Goal: Information Seeking & Learning: Learn about a topic

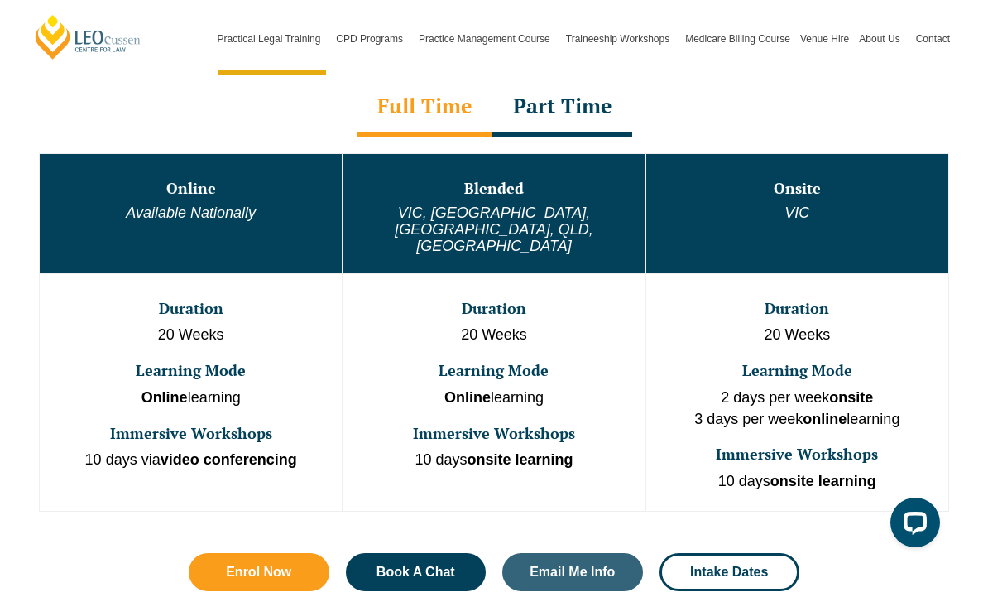
click at [582, 100] on div "Part Time" at bounding box center [563, 108] width 140 height 58
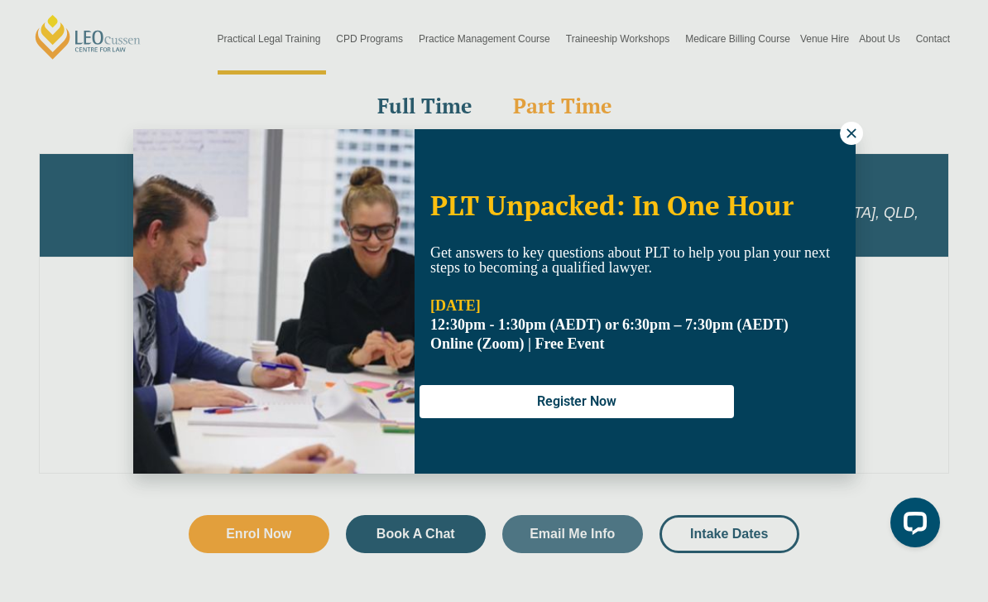
click at [848, 118] on div "PLT Unpacked: In One Hour Get answers to key questions about PLT to help you pl…" at bounding box center [494, 301] width 988 height 602
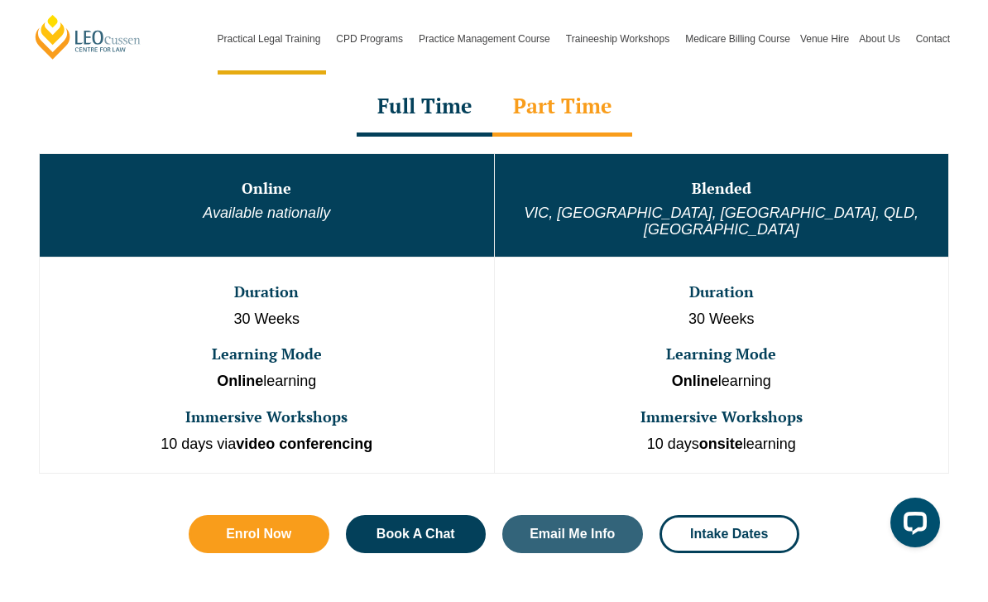
click at [758, 527] on span "Intake Dates" at bounding box center [729, 533] width 78 height 13
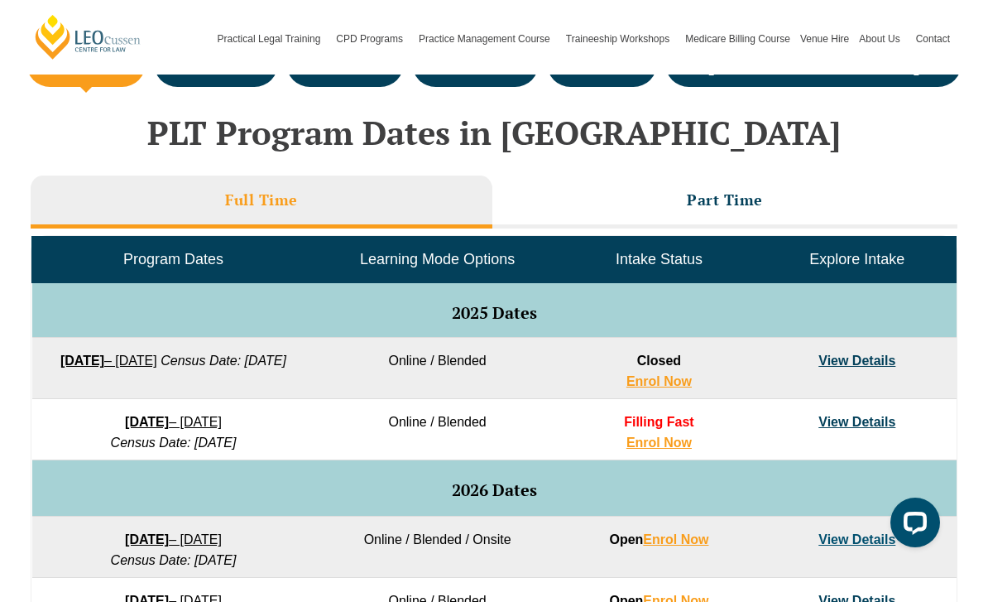
click at [756, 205] on h3 "Part Time" at bounding box center [725, 199] width 76 height 19
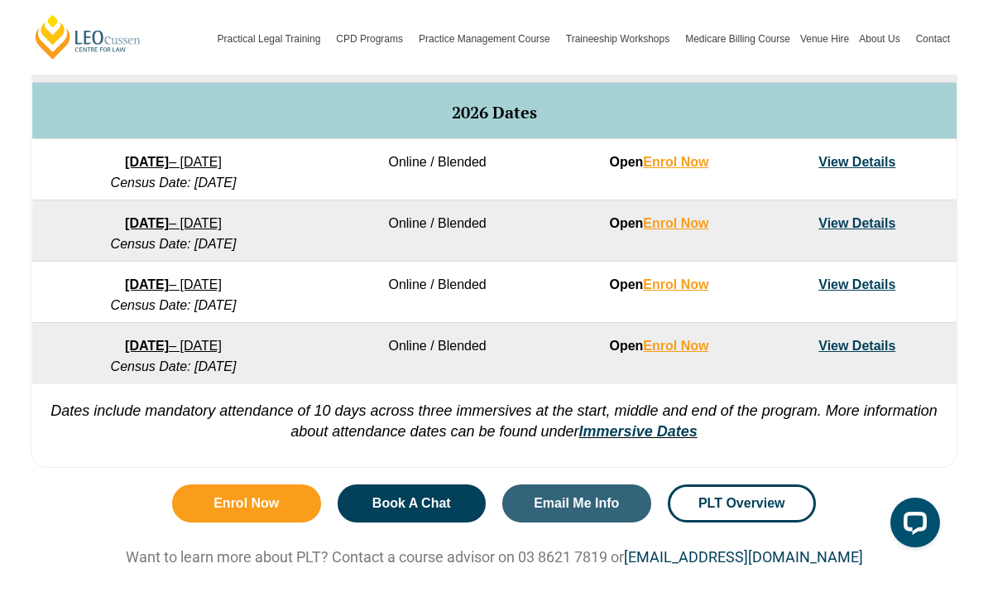
scroll to position [983, 0]
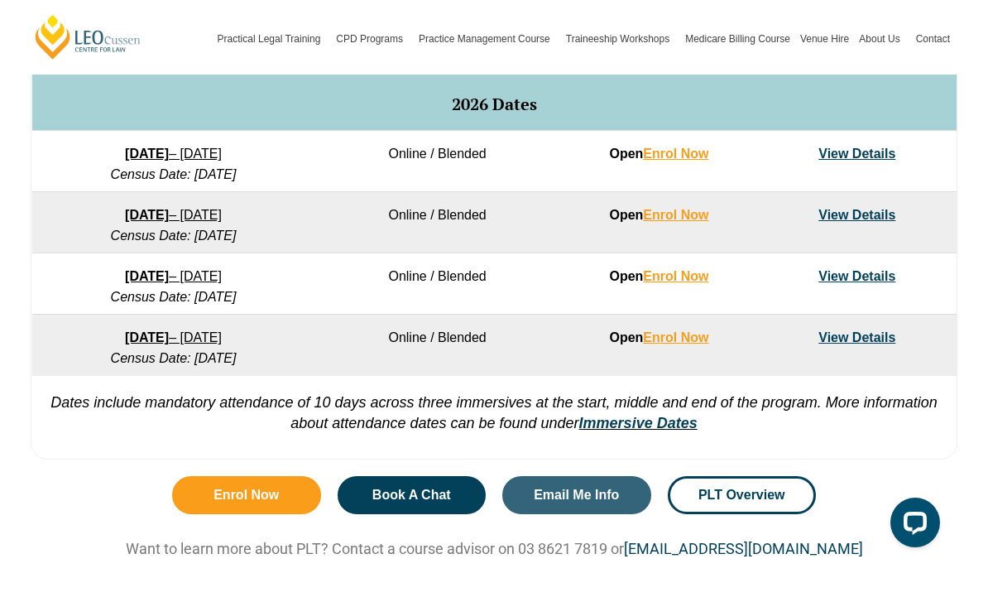
click at [870, 339] on link "View Details" at bounding box center [857, 337] width 77 height 14
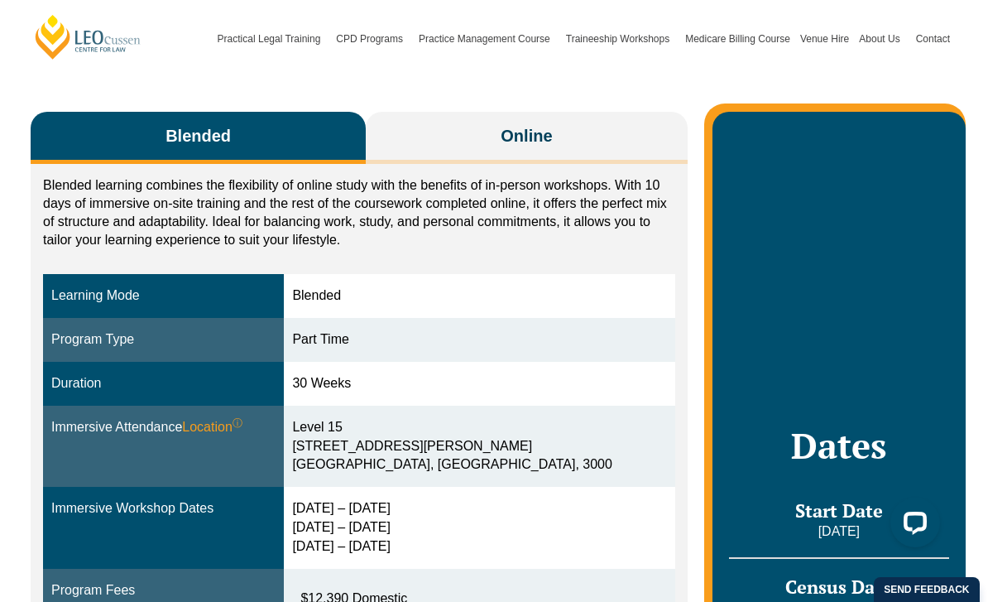
scroll to position [281, 0]
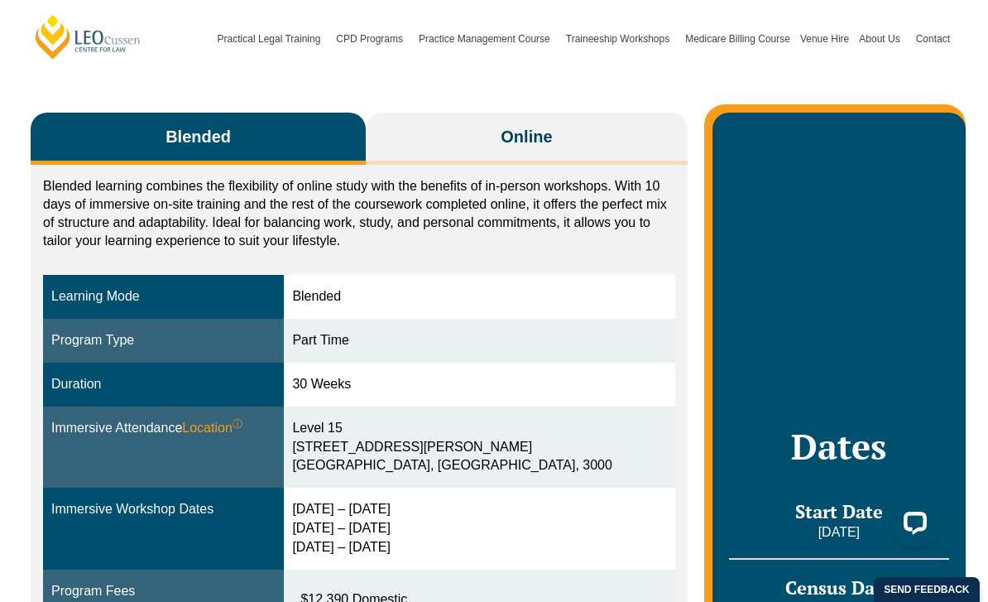
click at [645, 113] on button "Online" at bounding box center [527, 139] width 322 height 52
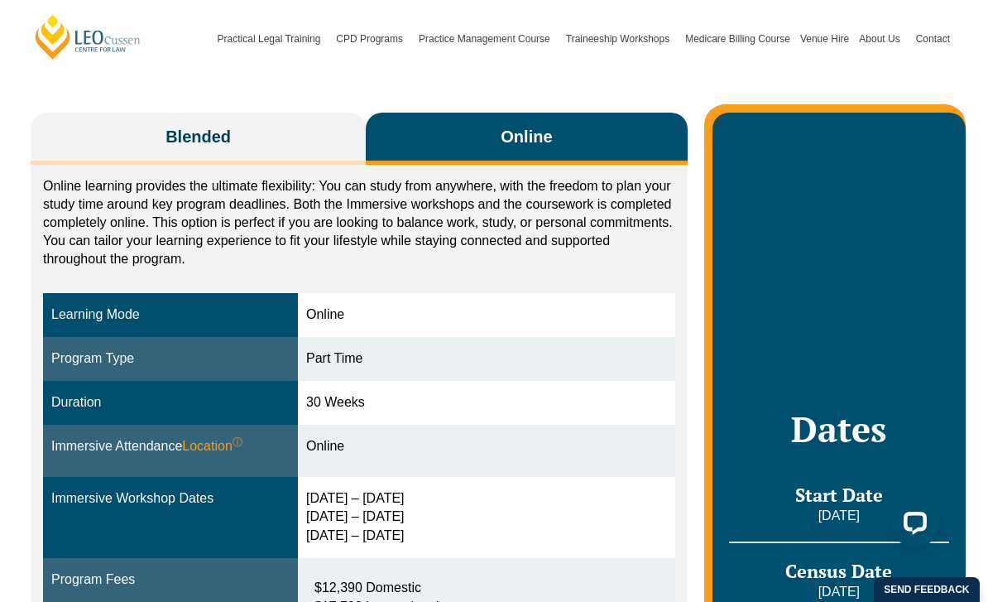
click at [581, 118] on button "Online" at bounding box center [527, 139] width 322 height 52
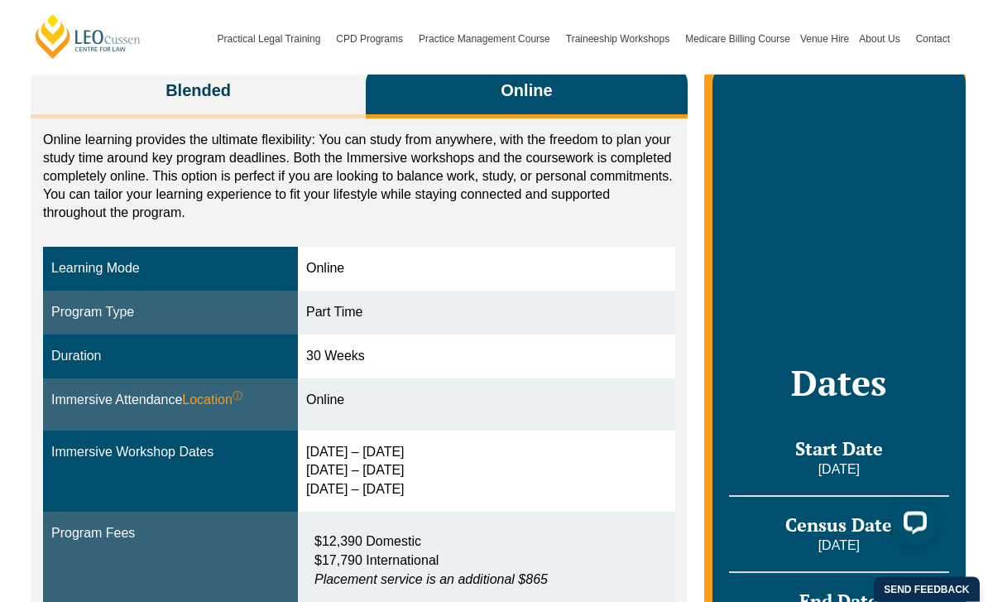
scroll to position [453, 0]
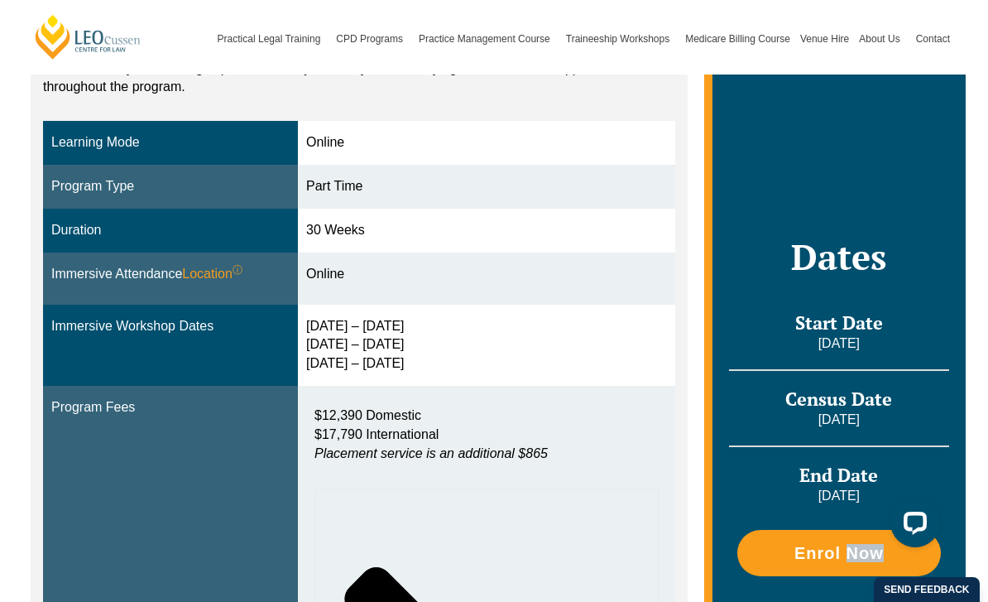
click at [682, 537] on div "Blended Online Blended learning combines the flexibility of online study with t…" at bounding box center [494, 410] width 944 height 1072
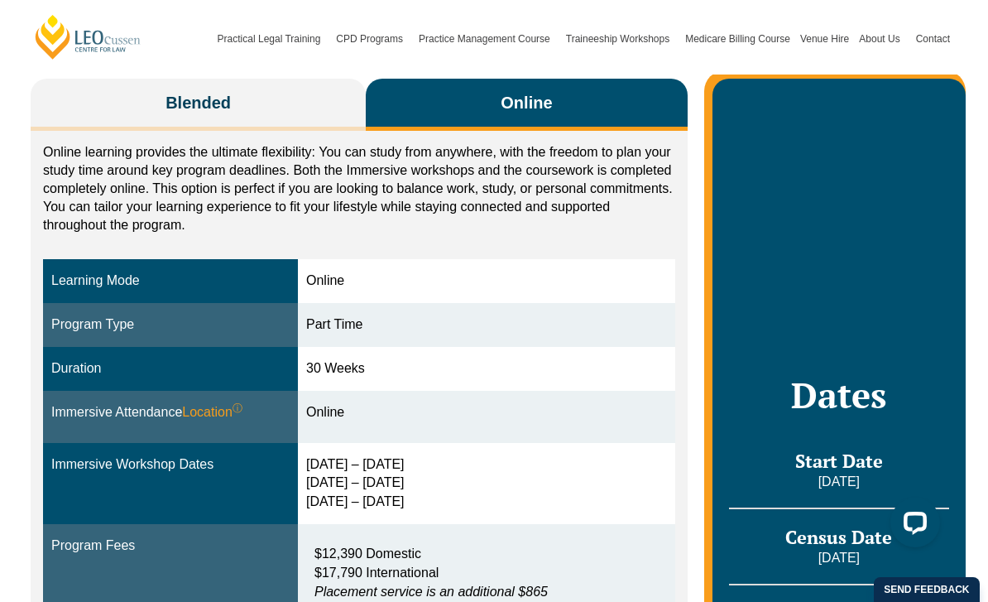
scroll to position [0, 0]
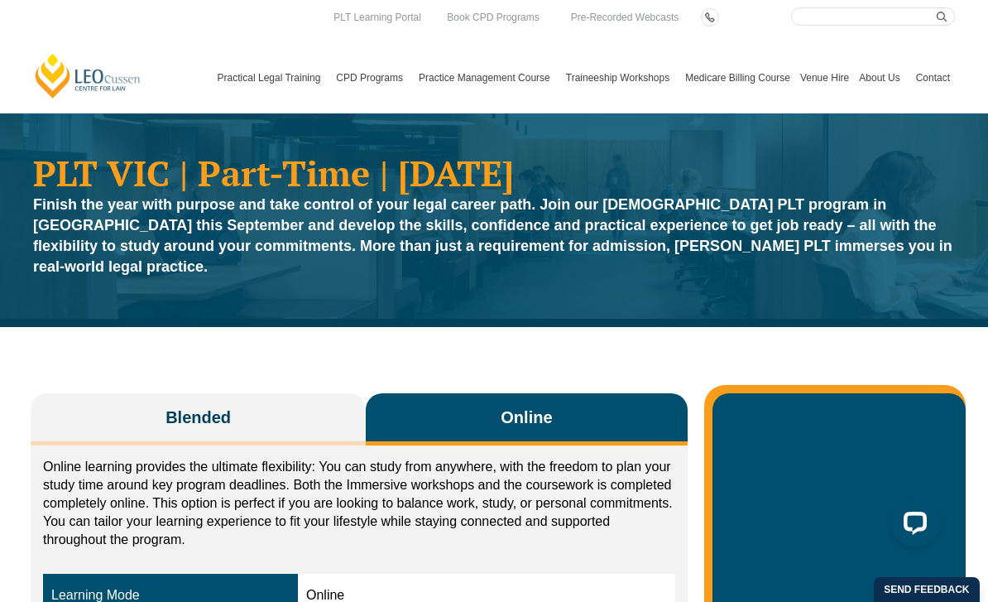
click at [281, 393] on button "Blended" at bounding box center [198, 419] width 335 height 52
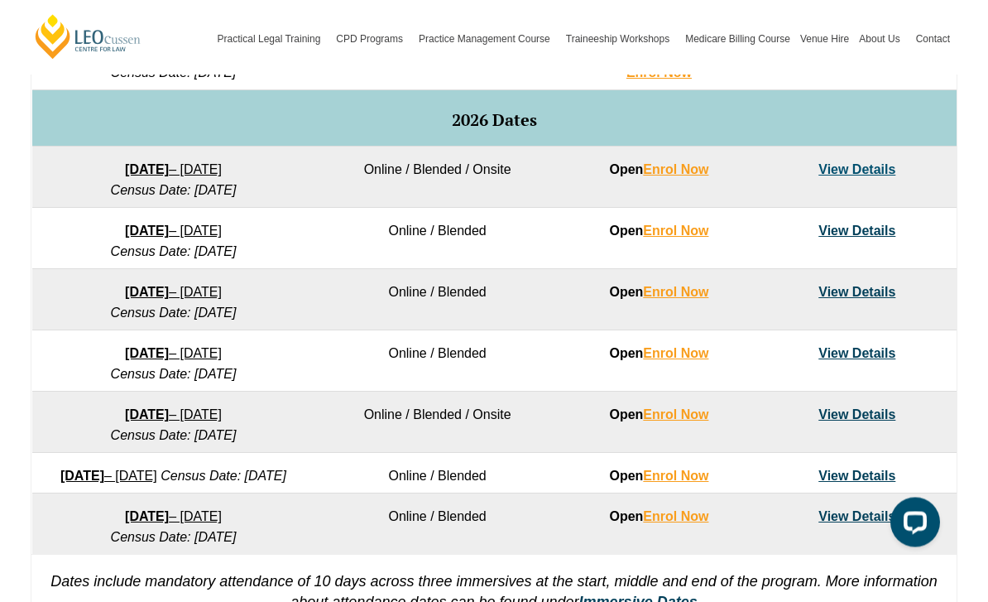
scroll to position [1049, 0]
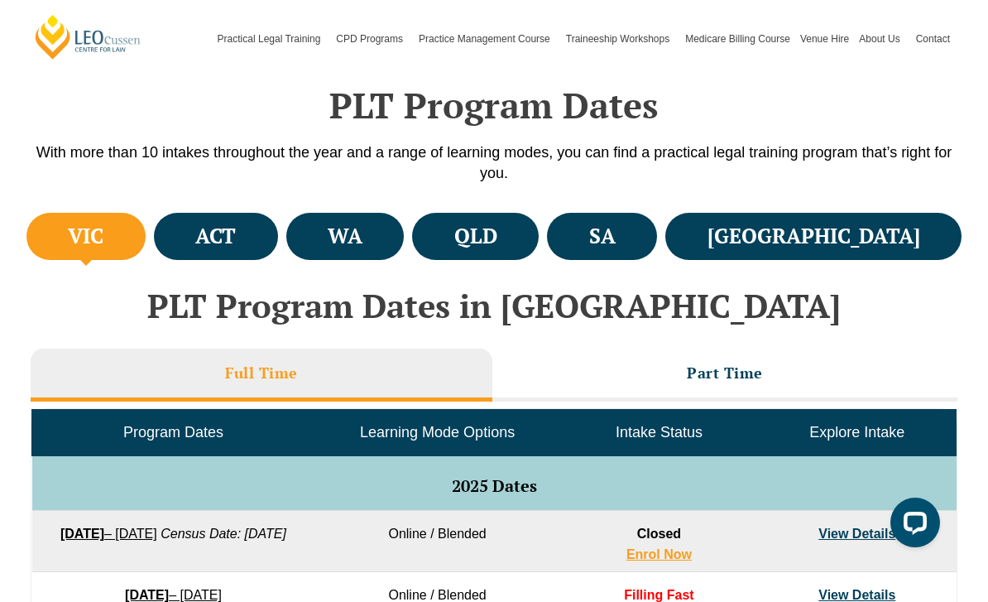
click at [677, 368] on li "Part Time" at bounding box center [725, 374] width 465 height 53
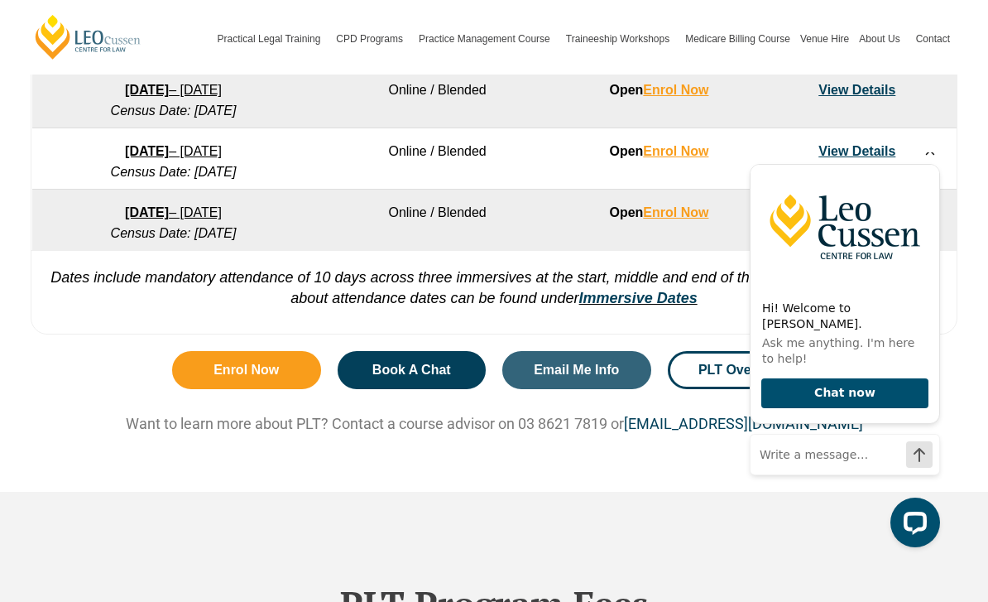
scroll to position [1107, 0]
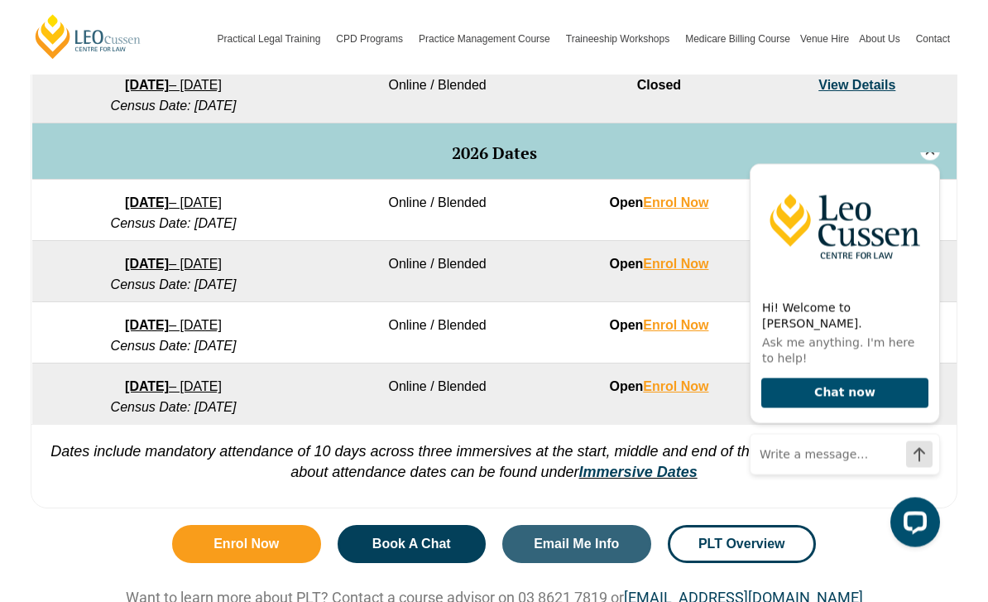
click at [921, 183] on img at bounding box center [845, 226] width 189 height 124
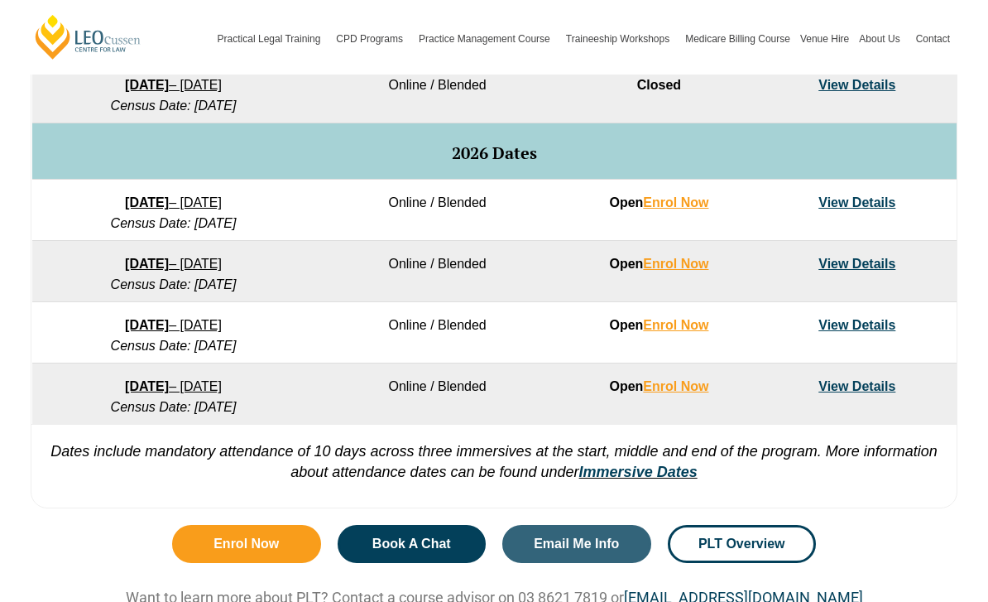
click at [937, 189] on td "View Details" at bounding box center [857, 210] width 198 height 61
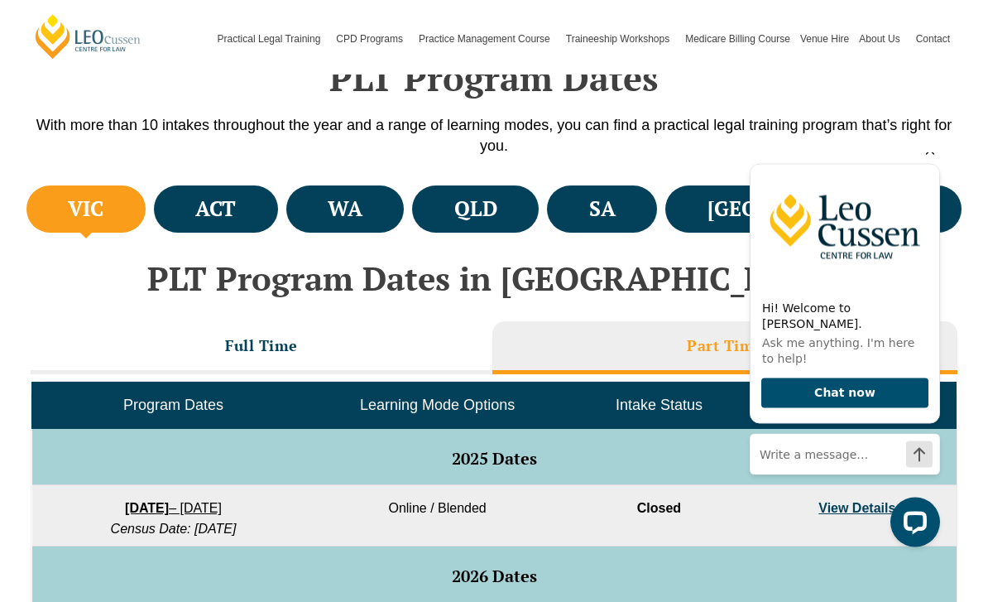
scroll to position [526, 0]
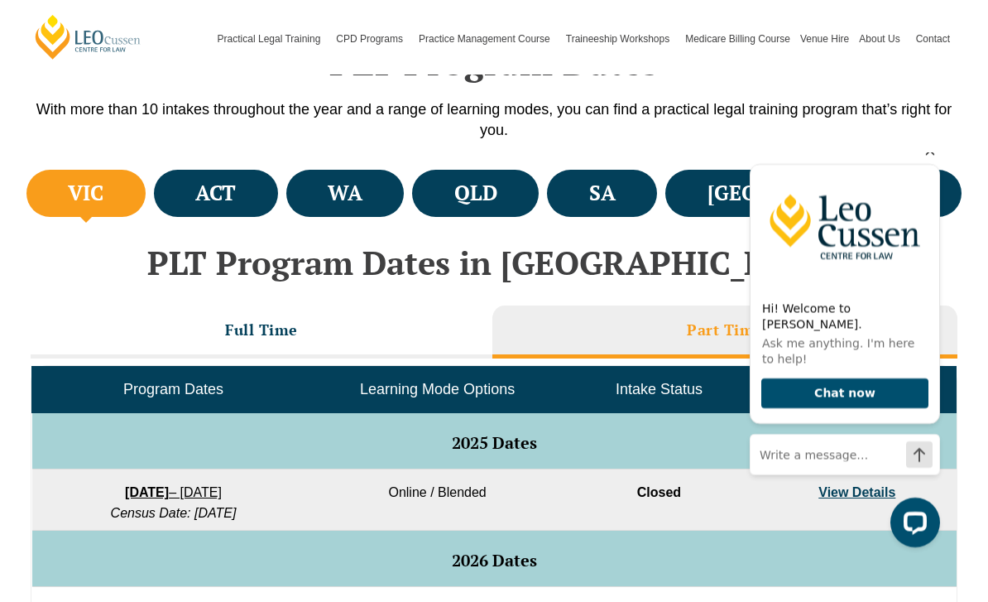
click at [867, 181] on h4 "NSW" at bounding box center [814, 193] width 213 height 27
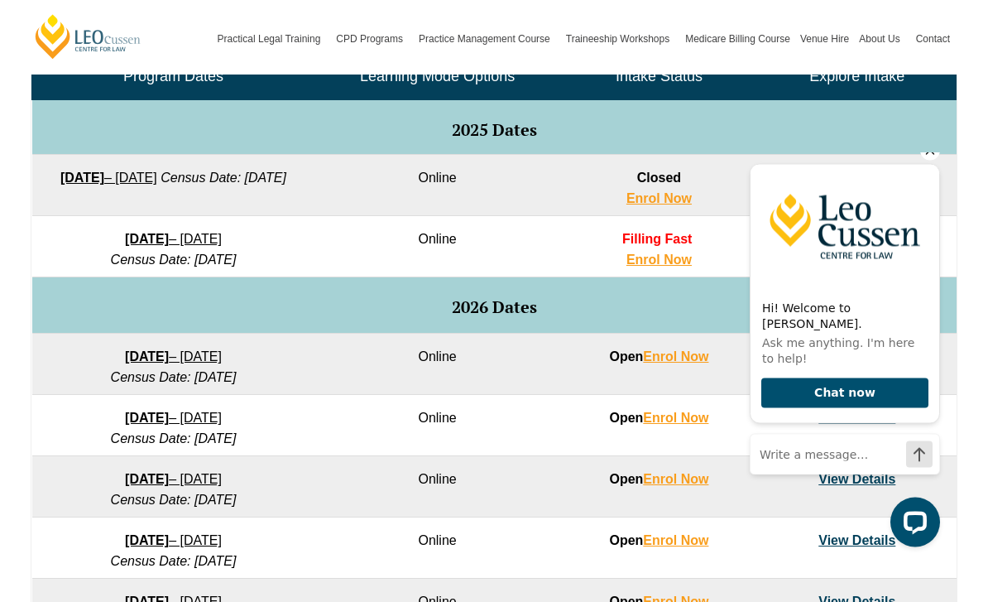
scroll to position [839, 0]
click at [939, 161] on icon "Hide greeting" at bounding box center [930, 151] width 20 height 20
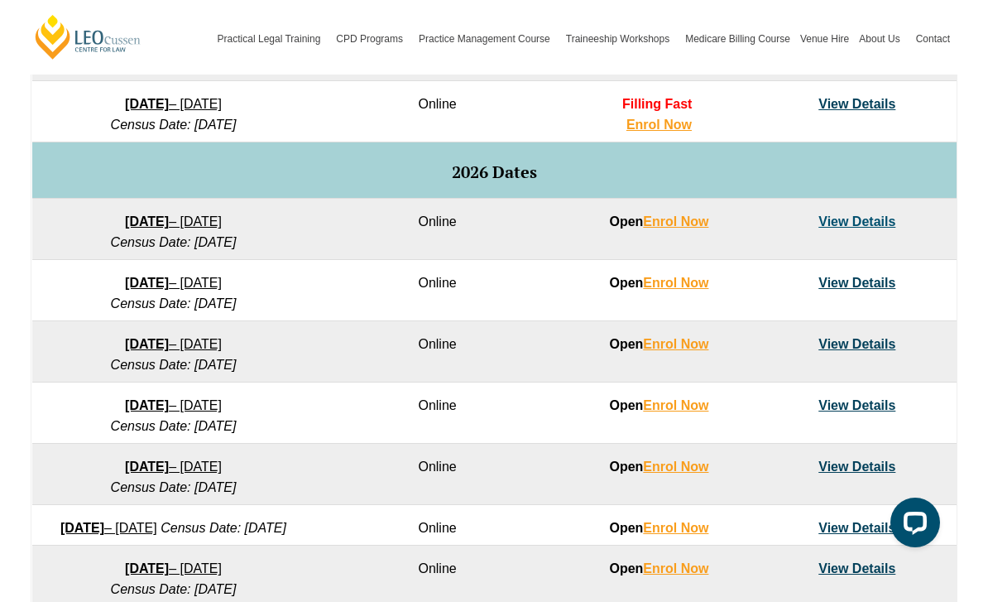
scroll to position [977, 0]
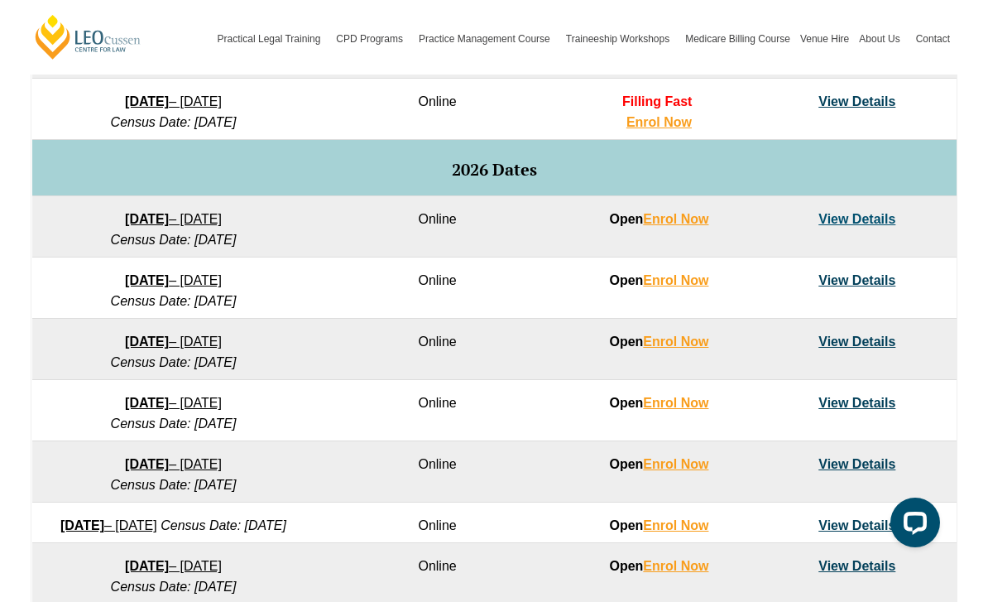
click at [852, 398] on link "View Details" at bounding box center [857, 403] width 77 height 14
click at [873, 396] on link "View Details" at bounding box center [857, 403] width 77 height 14
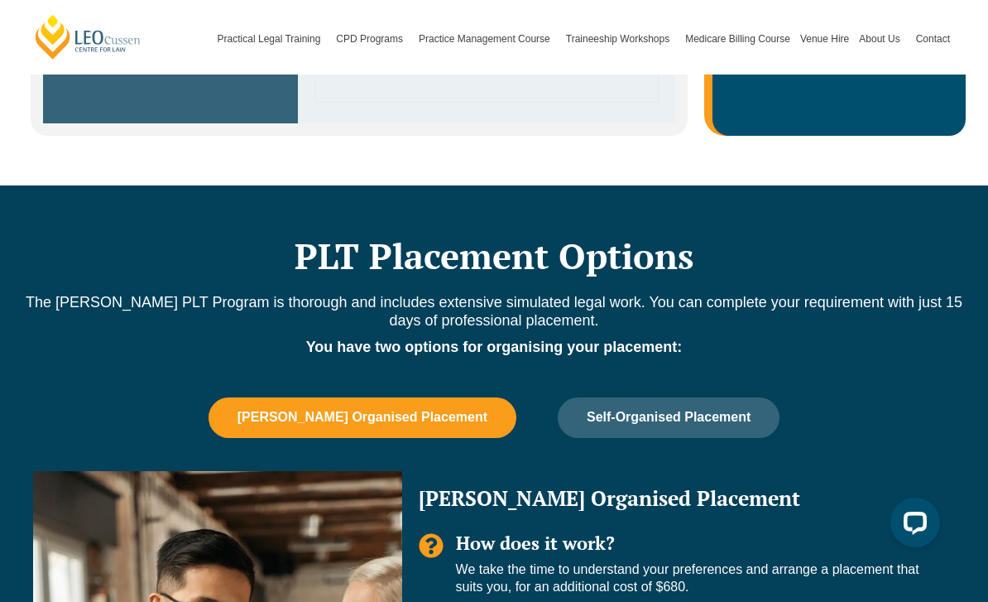
scroll to position [1191, 0]
